Goal: Information Seeking & Learning: Check status

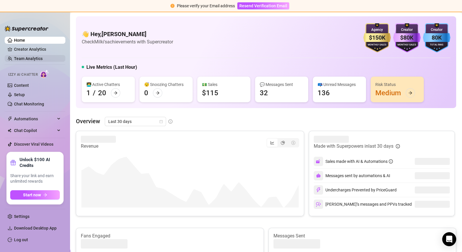
click at [42, 58] on link "Team Analytics" at bounding box center [28, 58] width 29 height 5
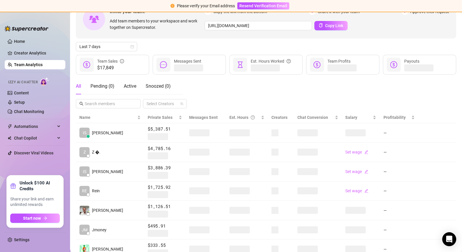
scroll to position [35, 0]
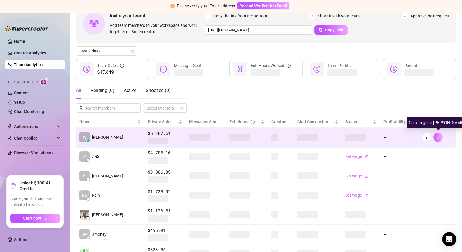
click at [441, 138] on button "button" at bounding box center [437, 137] width 9 height 9
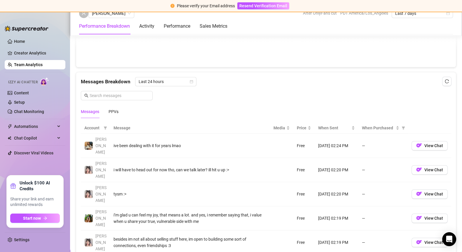
scroll to position [356, 0]
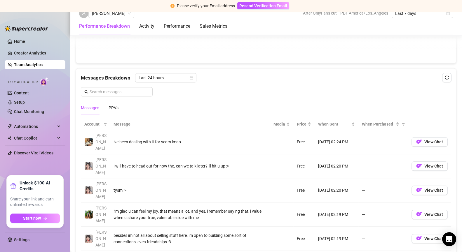
click at [31, 64] on link "Team Analytics" at bounding box center [28, 64] width 29 height 5
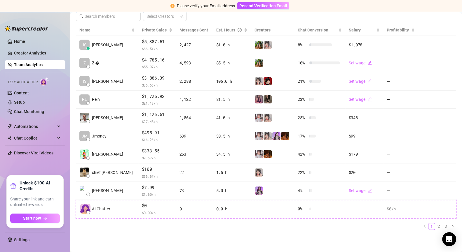
scroll to position [125, 0]
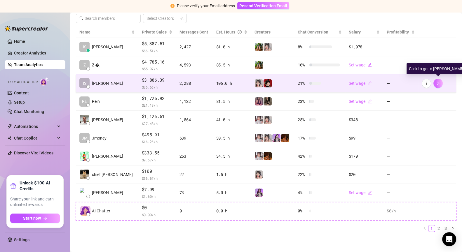
click at [440, 83] on button "button" at bounding box center [437, 83] width 9 height 9
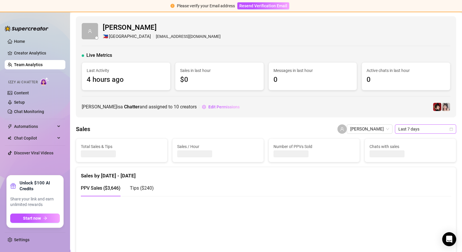
click at [413, 129] on span "Last 7 days" at bounding box center [425, 129] width 54 height 9
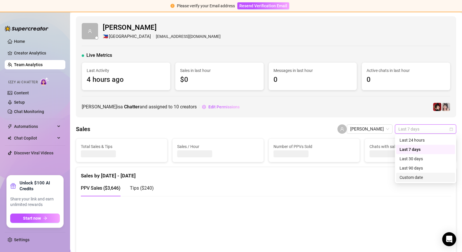
click at [416, 178] on div "Custom date" at bounding box center [425, 177] width 52 height 6
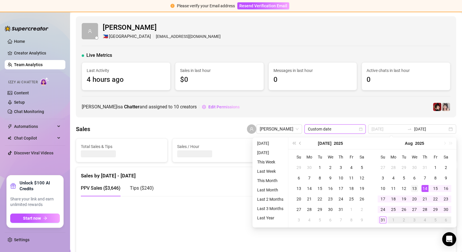
type input "[DATE]"
click at [416, 187] on div "13" at bounding box center [414, 188] width 7 height 7
type input "[DATE]"
click at [383, 221] on div "31" at bounding box center [382, 220] width 7 height 7
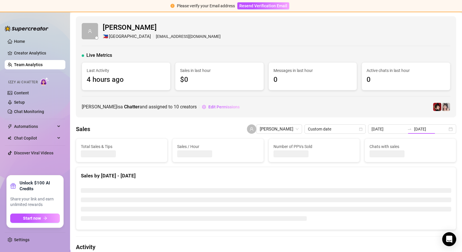
type input "[DATE]"
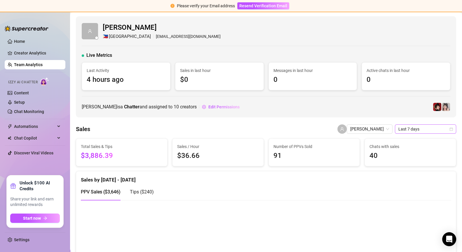
click at [431, 128] on span "Last 7 days" at bounding box center [425, 129] width 54 height 9
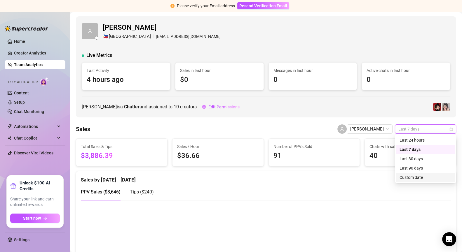
click at [423, 178] on div "Custom date" at bounding box center [425, 177] width 52 height 6
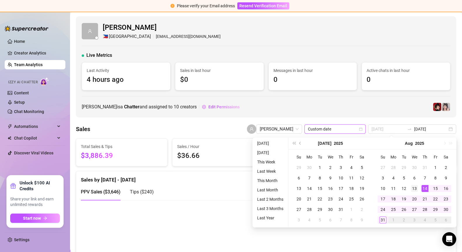
type input "[DATE]"
click at [418, 189] on td "13" at bounding box center [414, 189] width 11 height 11
type input "[DATE]"
click at [384, 217] on div "31" at bounding box center [382, 220] width 7 height 7
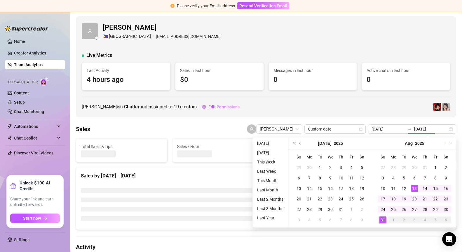
type input "[DATE]"
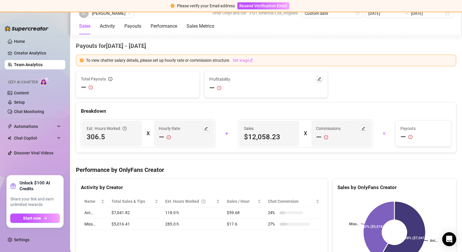
scroll to position [700, 0]
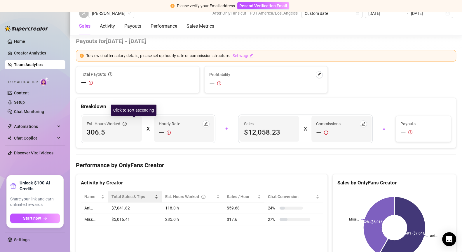
click at [156, 194] on div "Total Sales & Tips" at bounding box center [134, 197] width 47 height 6
click at [152, 194] on div "Total Sales & Tips" at bounding box center [134, 197] width 47 height 6
click at [153, 194] on div "Total Sales & Tips" at bounding box center [134, 197] width 47 height 6
click at [154, 194] on div "Total Sales & Tips" at bounding box center [134, 197] width 47 height 6
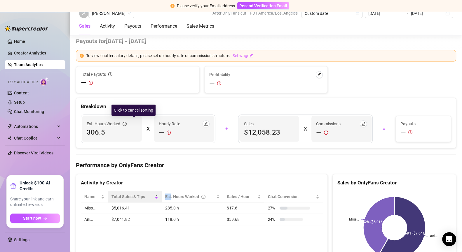
click at [154, 194] on div "Total Sales & Tips" at bounding box center [134, 197] width 47 height 6
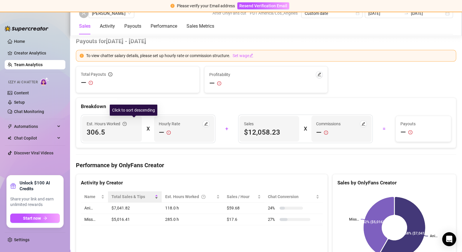
click at [154, 194] on div "Total Sales & Tips" at bounding box center [134, 197] width 47 height 6
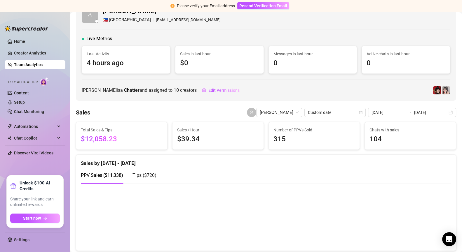
scroll to position [0, 0]
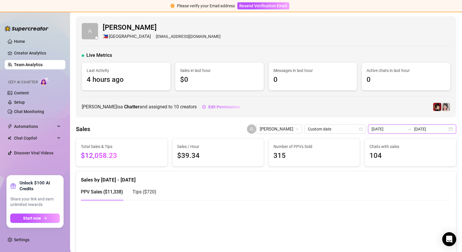
click at [442, 131] on input "[DATE]" at bounding box center [430, 129] width 33 height 6
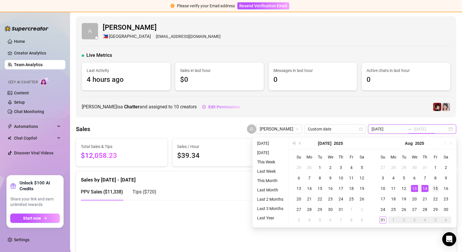
type input "[DATE]"
click at [432, 190] on div "15" at bounding box center [435, 188] width 7 height 7
type input "[DATE]"
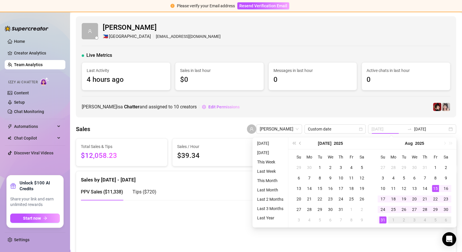
click at [385, 219] on div "31" at bounding box center [382, 220] width 7 height 7
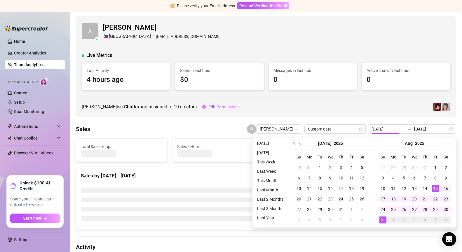
type input "[DATE]"
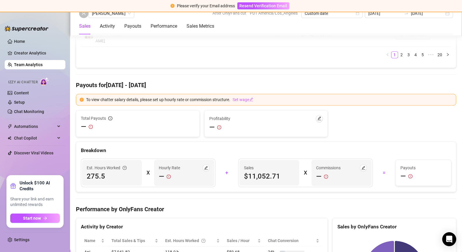
scroll to position [654, 0]
